Goal: Use online tool/utility: Use online tool/utility

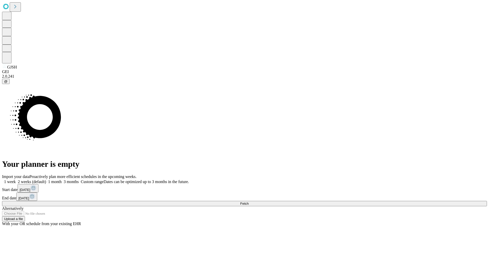
click at [248, 202] on span "Fetch" at bounding box center [244, 204] width 8 height 4
